Goal: Information Seeking & Learning: Learn about a topic

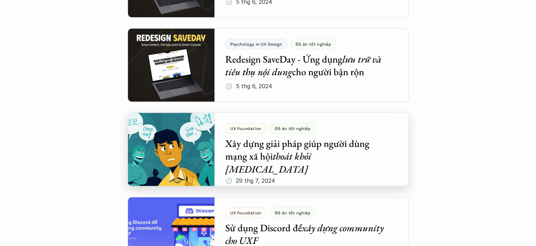
scroll to position [738, 0]
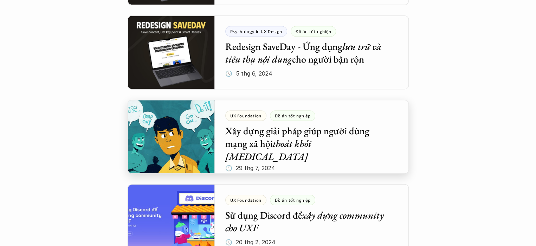
click at [300, 137] on div at bounding box center [267, 137] width 281 height 74
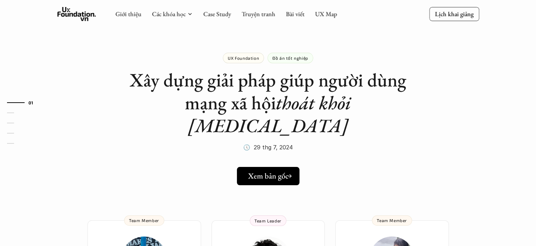
click at [282, 171] on h5 "Xem bản gốc" at bounding box center [268, 175] width 40 height 9
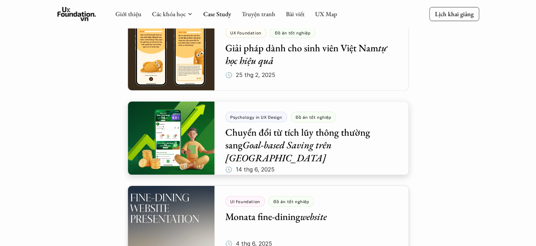
scroll to position [105, 0]
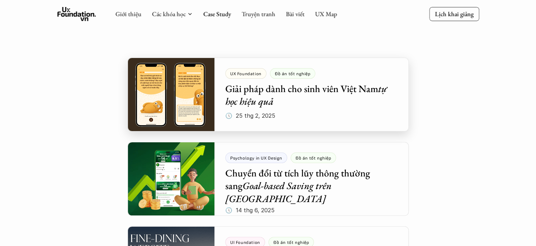
click at [284, 91] on div at bounding box center [267, 95] width 281 height 74
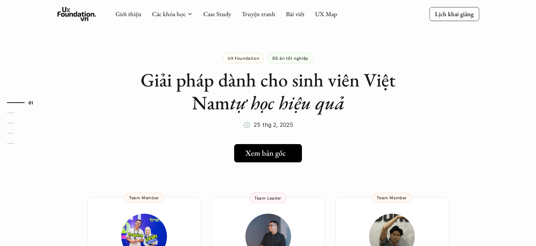
click at [279, 153] on h5 "Xem bản gốc" at bounding box center [265, 153] width 40 height 9
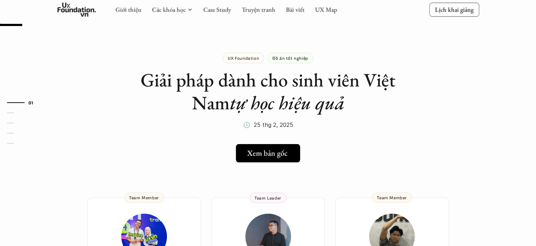
scroll to position [105, 0]
